Goal: Navigation & Orientation: Find specific page/section

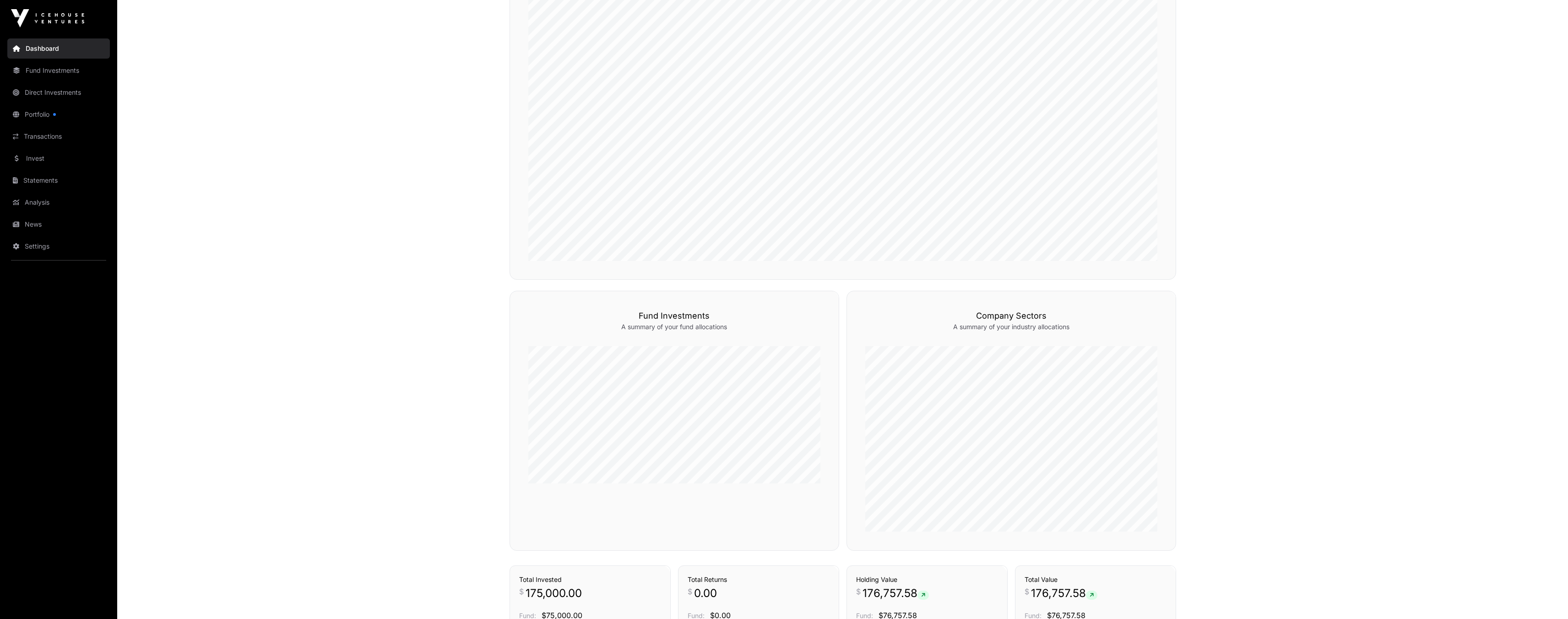
scroll to position [524, 0]
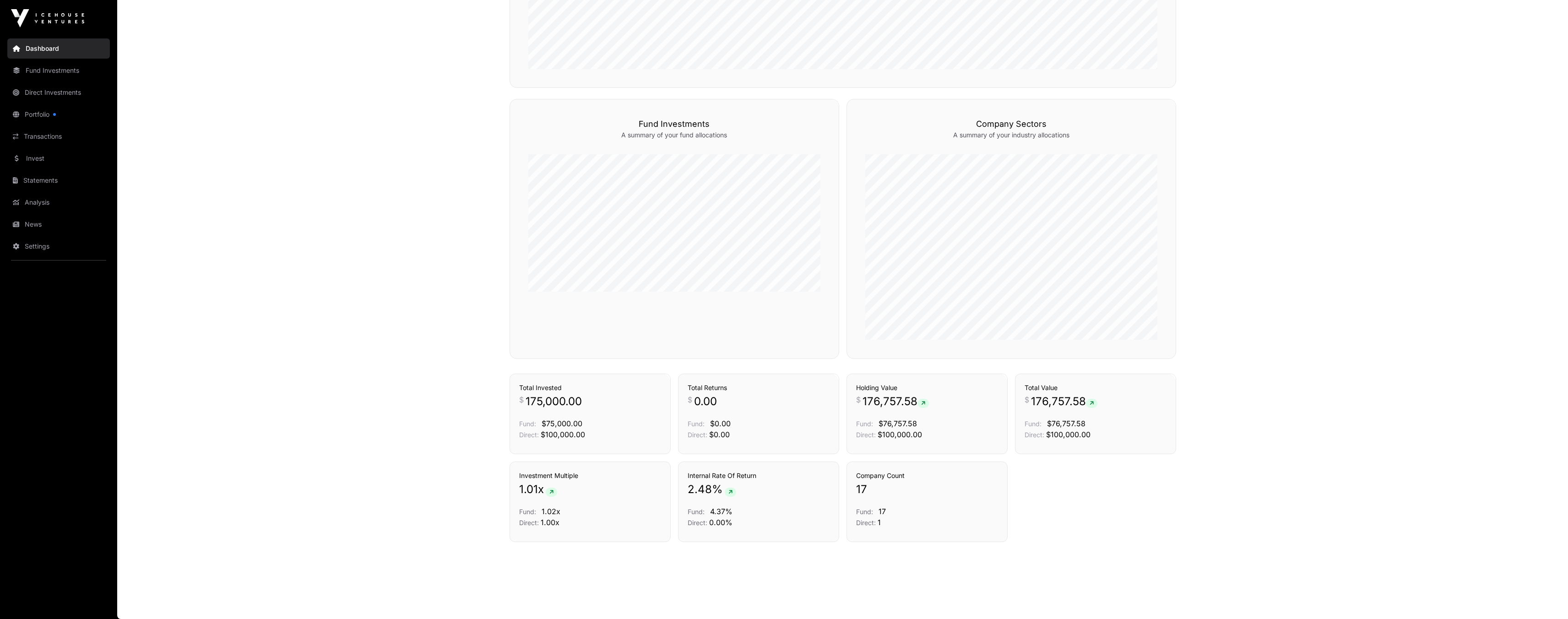
click at [39, 156] on link "Invest" at bounding box center [58, 157] width 102 height 20
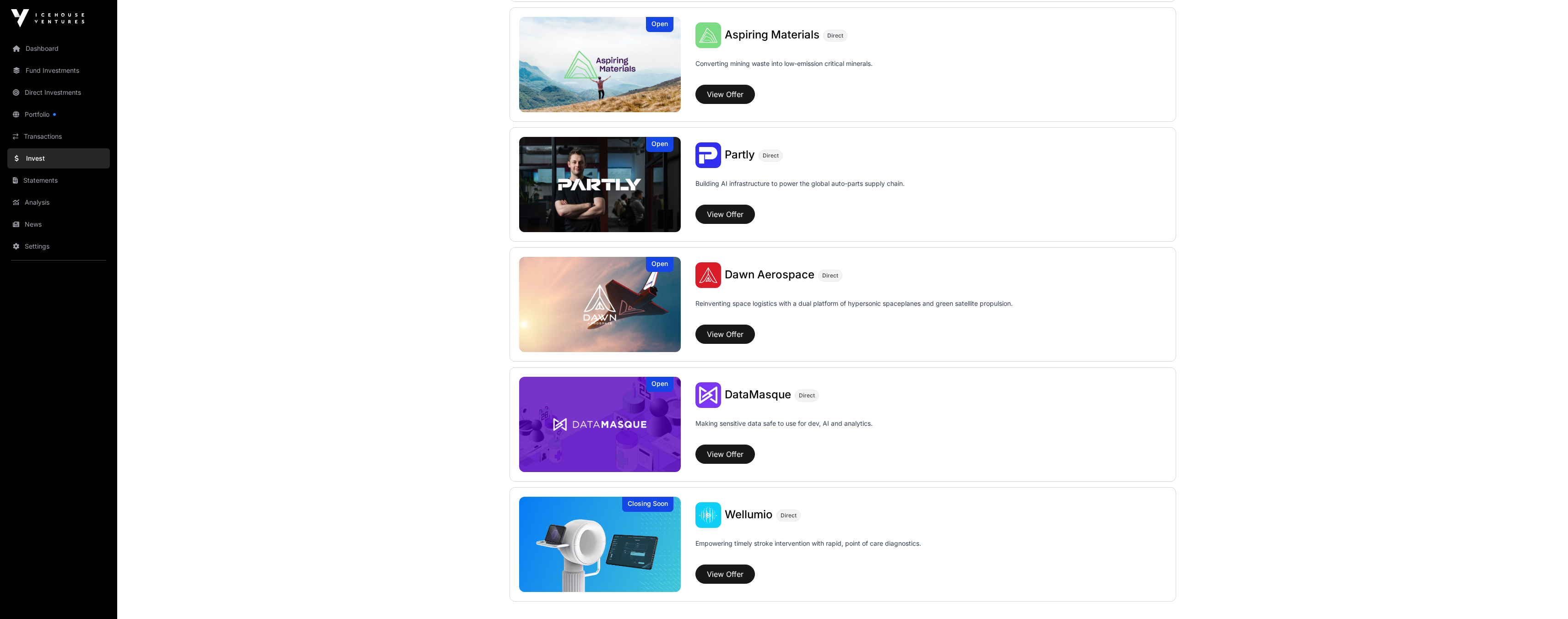
scroll to position [769, 0]
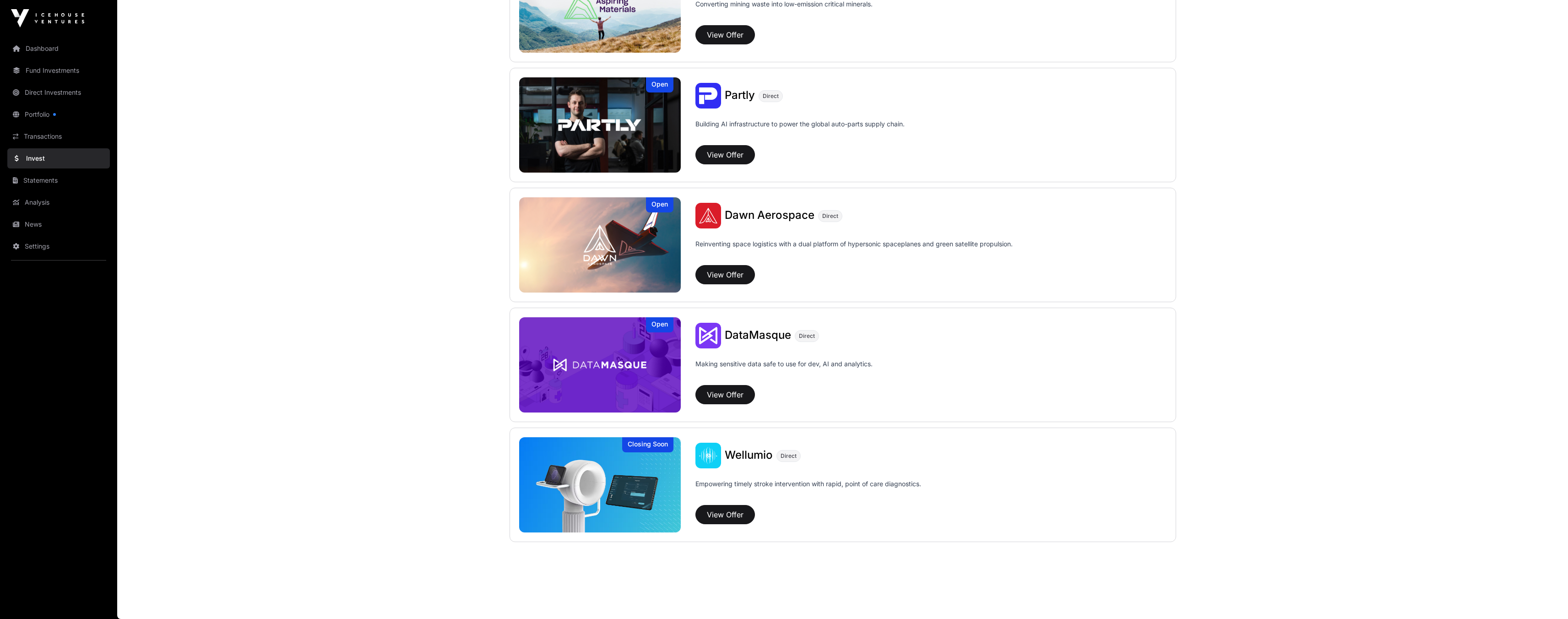
click at [49, 93] on link "Direct Investments" at bounding box center [58, 92] width 102 height 20
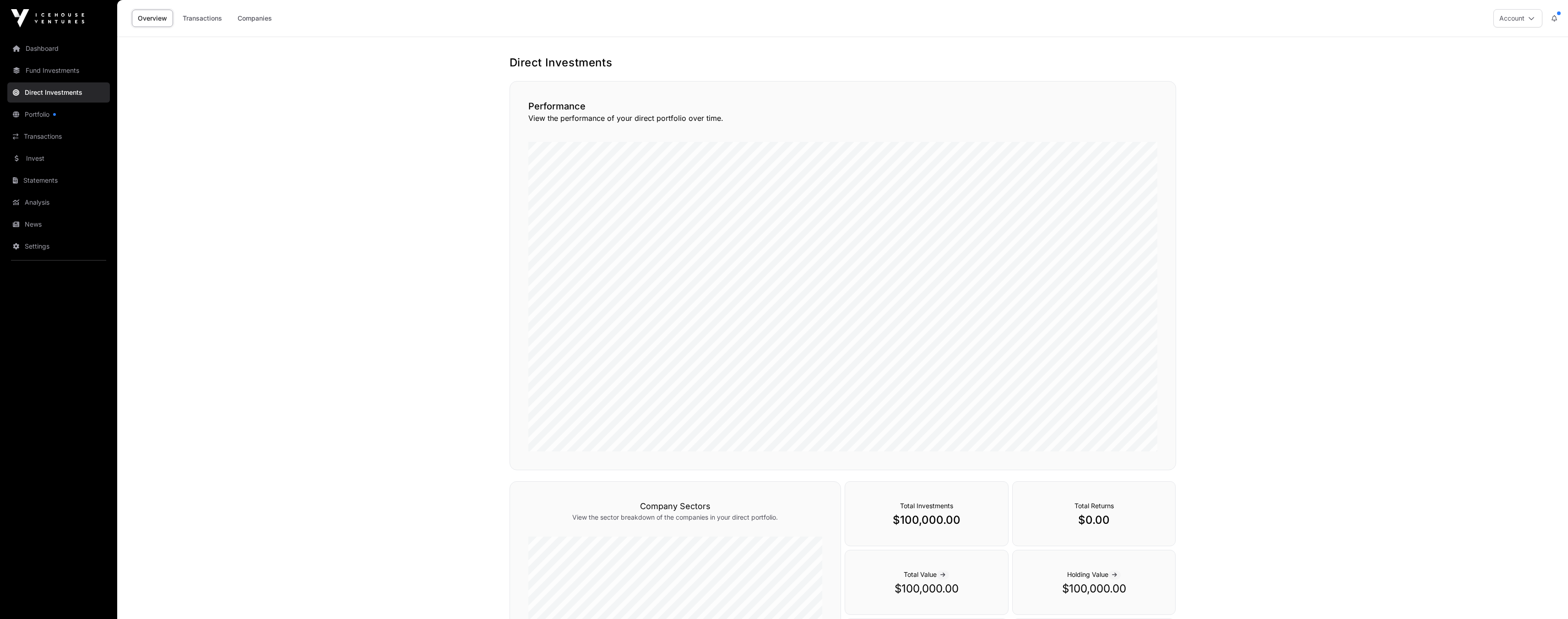
click at [48, 116] on link "Portfolio" at bounding box center [58, 113] width 102 height 20
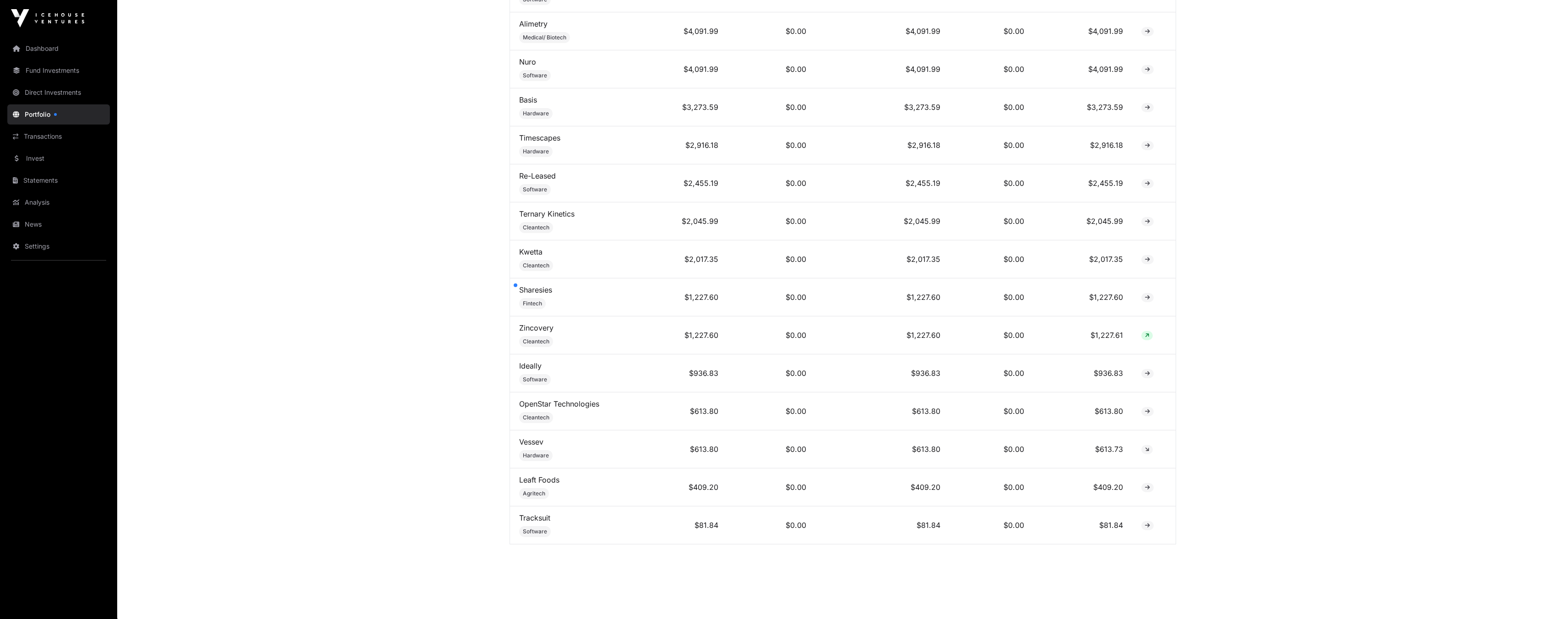
scroll to position [560, 0]
click at [538, 285] on link "Sharesies" at bounding box center [536, 287] width 33 height 9
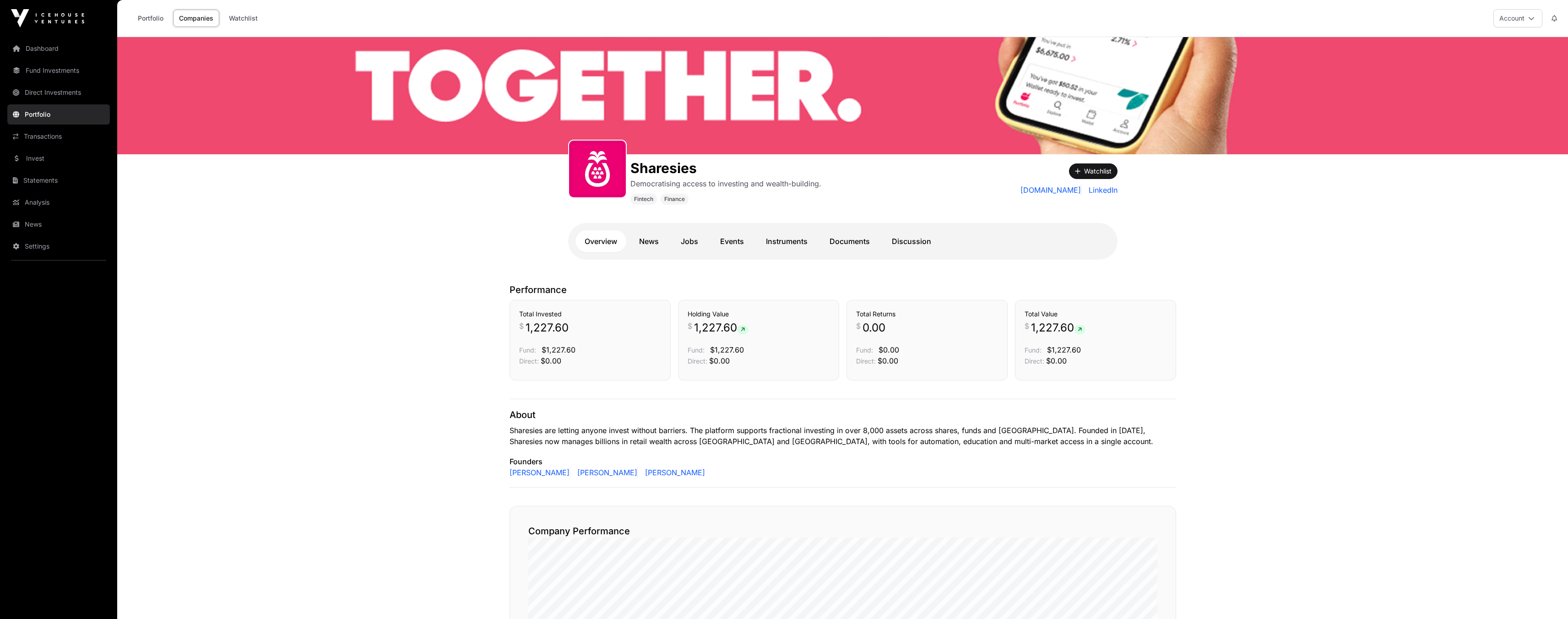
click at [37, 52] on link "Dashboard" at bounding box center [58, 48] width 102 height 20
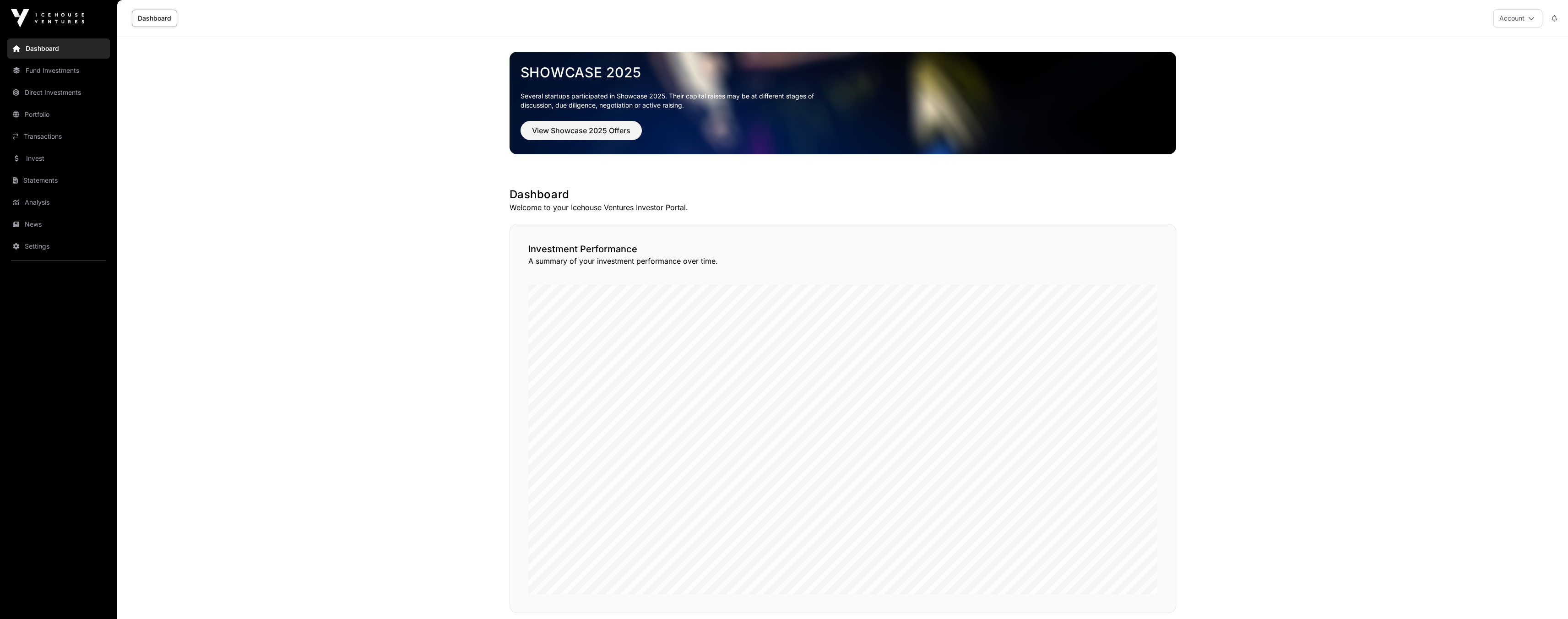
click at [39, 157] on link "Invest" at bounding box center [58, 157] width 102 height 20
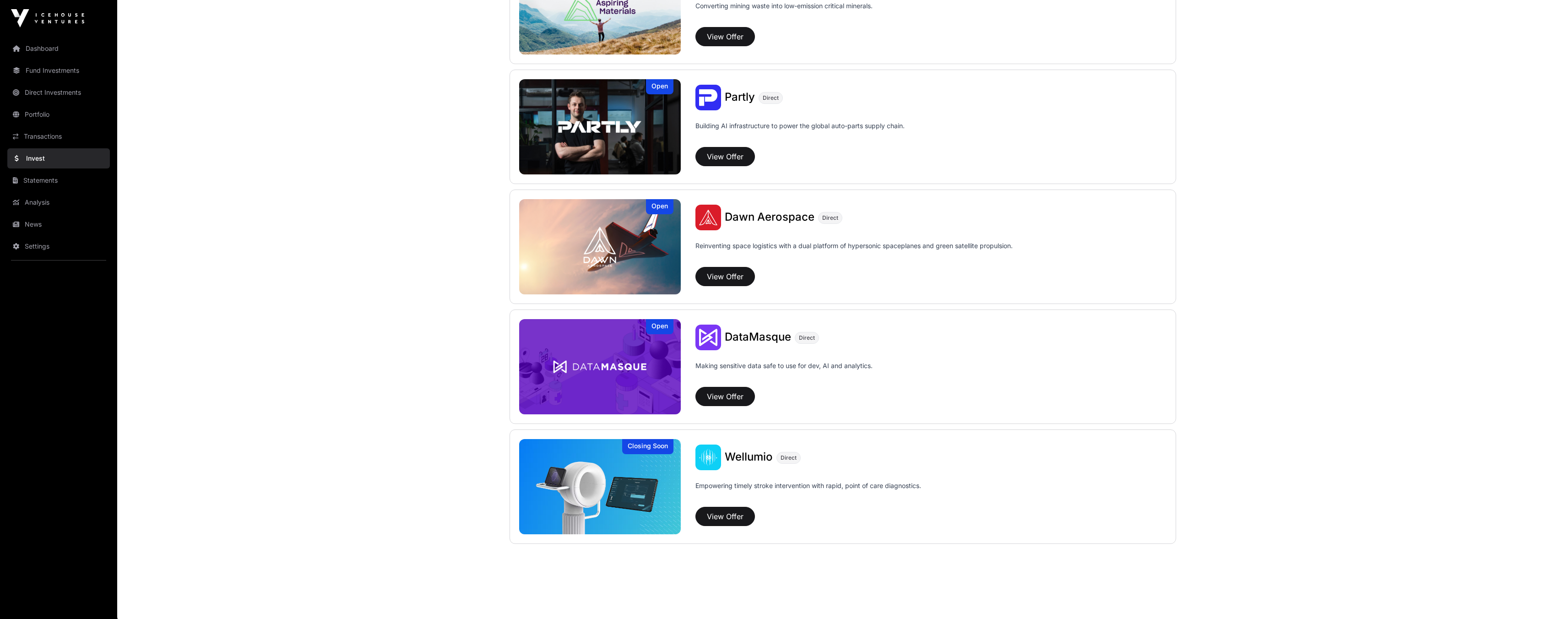
scroll to position [768, 0]
